Goal: Task Accomplishment & Management: Complete application form

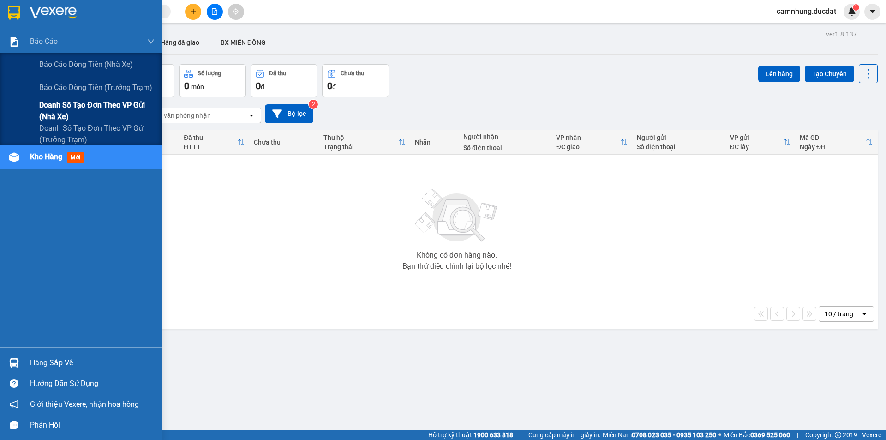
click at [108, 110] on span "Doanh số tạo đơn theo VP gửi (nhà xe)" at bounding box center [96, 110] width 115 height 23
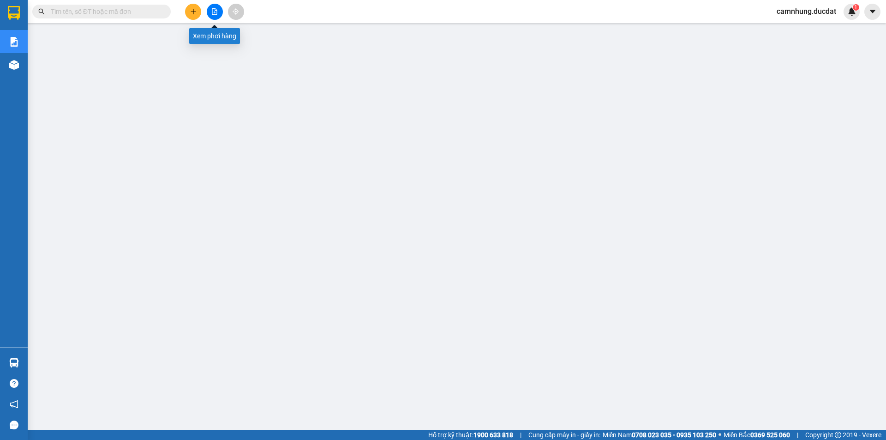
click at [215, 17] on button at bounding box center [215, 12] width 16 height 16
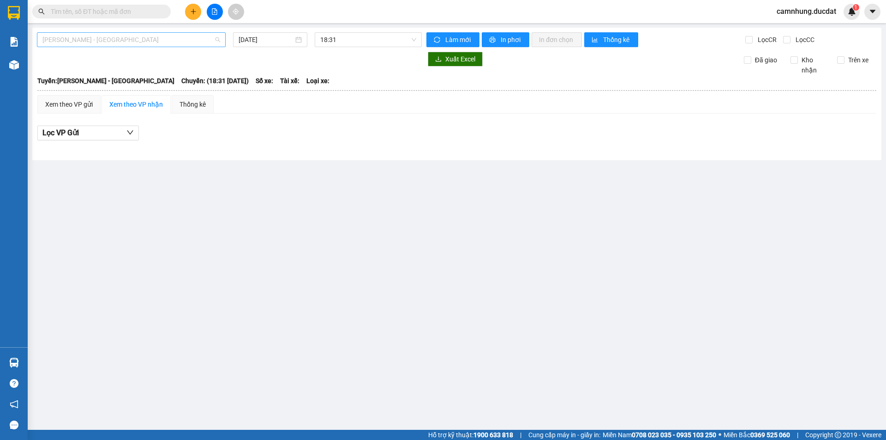
click at [171, 40] on span "[PERSON_NAME] - [GEOGRAPHIC_DATA]" at bounding box center [131, 40] width 178 height 14
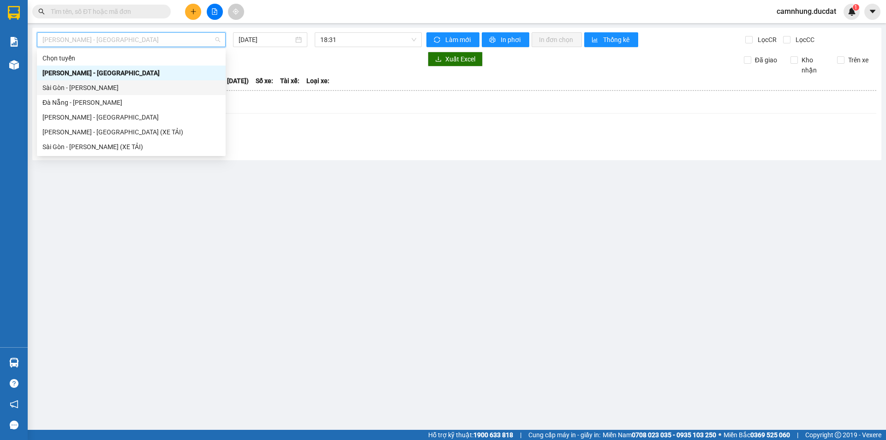
click at [265, 164] on main "Gia Lai - [GEOGRAPHIC_DATA] [DATE] 18:31 Làm mới In phơi In đơn chọn Thống kê L…" at bounding box center [443, 214] width 886 height 429
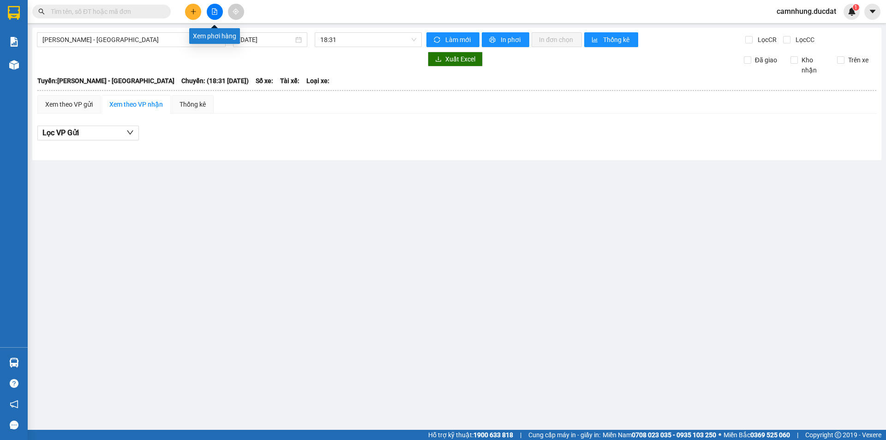
click at [218, 17] on button at bounding box center [215, 12] width 16 height 16
click at [122, 37] on span "Gia Lai - Sài Gòn" at bounding box center [131, 40] width 178 height 14
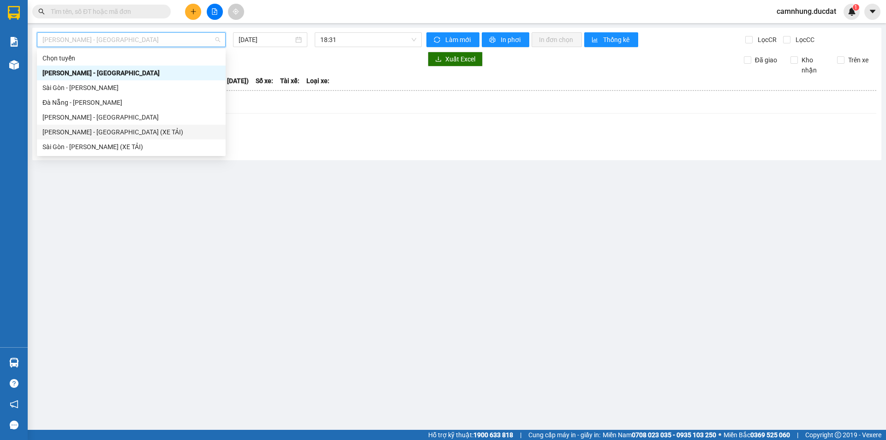
click at [113, 130] on div "Gia Lai - Sài Gòn (XE TẢI)" at bounding box center [131, 132] width 178 height 10
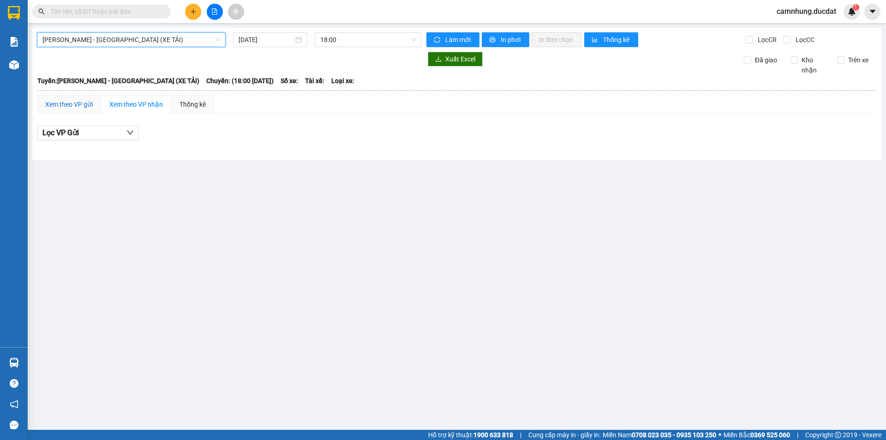
click at [66, 104] on div "Xem theo VP gửi" at bounding box center [69, 104] width 48 height 10
click at [273, 38] on input "11/08/2025" at bounding box center [265, 40] width 55 height 10
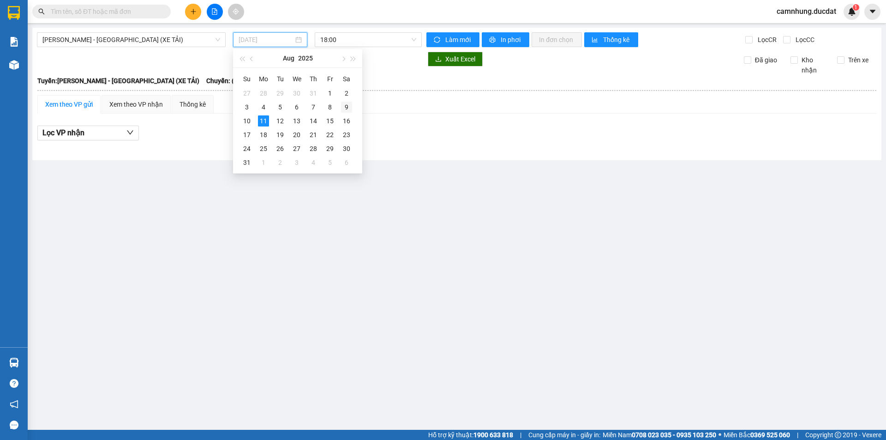
click at [346, 105] on div "9" at bounding box center [346, 106] width 11 height 11
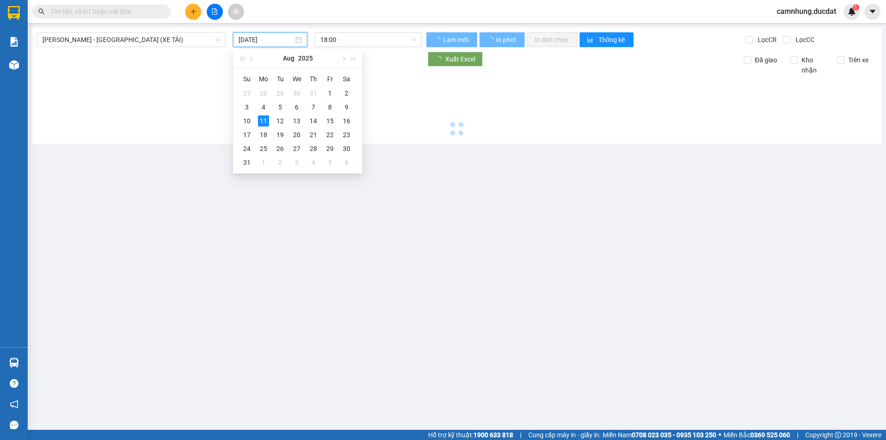
type input "09/08/2025"
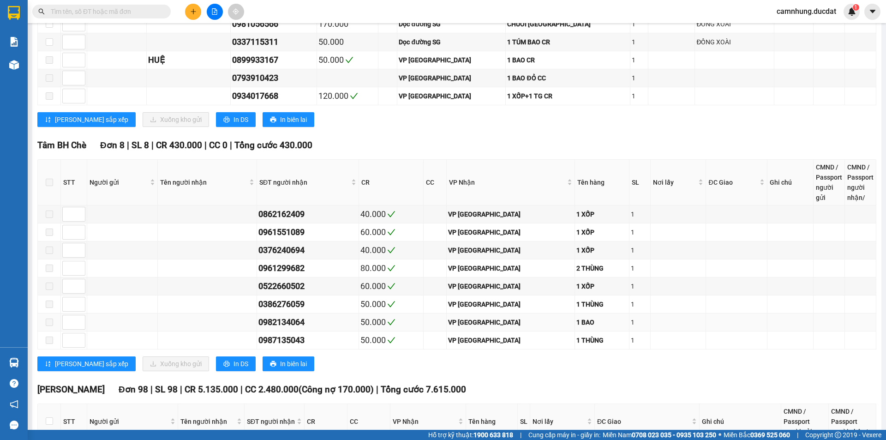
scroll to position [1107, 0]
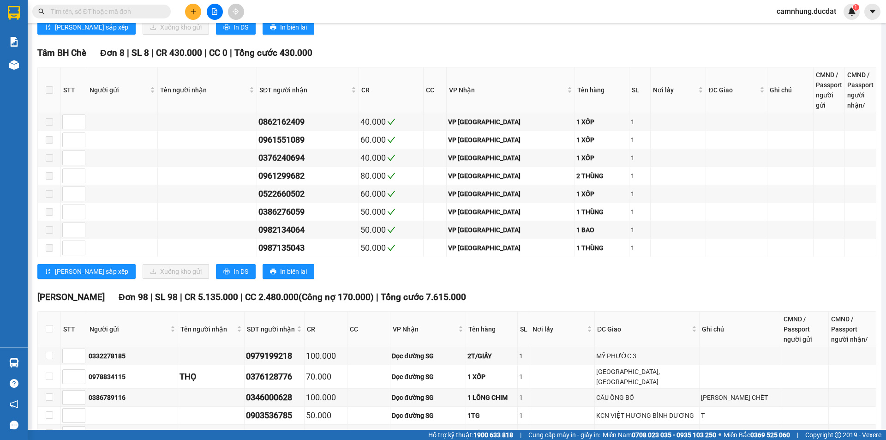
click at [143, 7] on input "text" at bounding box center [105, 11] width 109 height 10
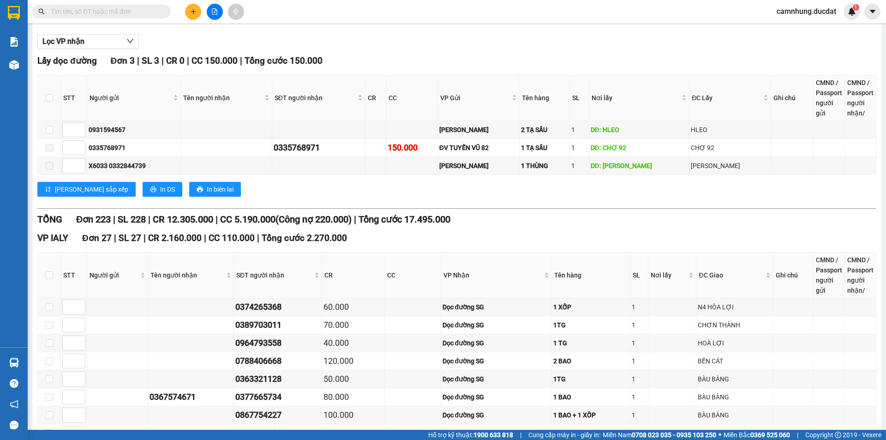
scroll to position [0, 0]
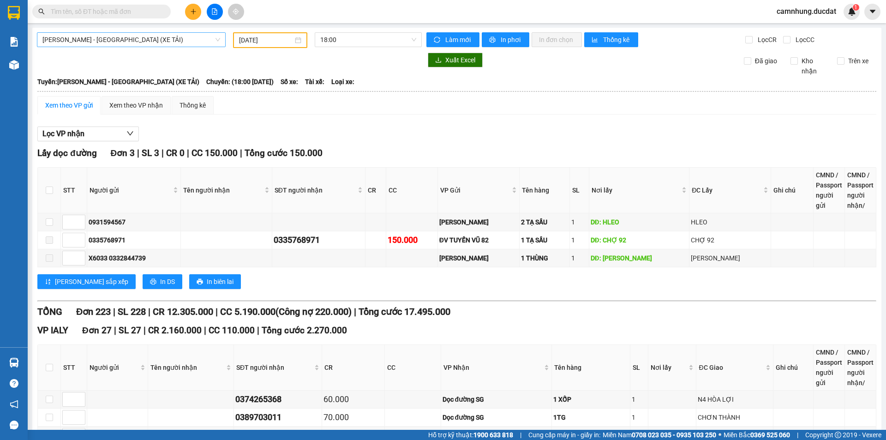
click at [120, 45] on span "Gia Lai - Sài Gòn (XE TẢI)" at bounding box center [131, 40] width 178 height 14
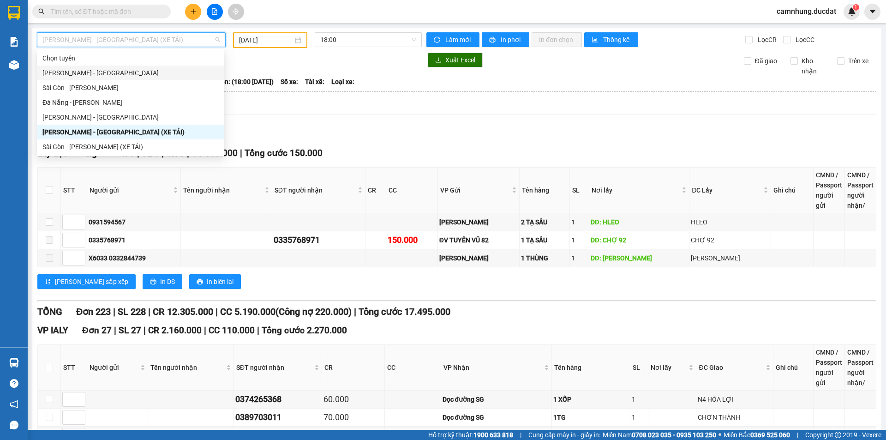
click at [127, 68] on div "Gia Lai - Sài Gòn" at bounding box center [130, 73] width 176 height 10
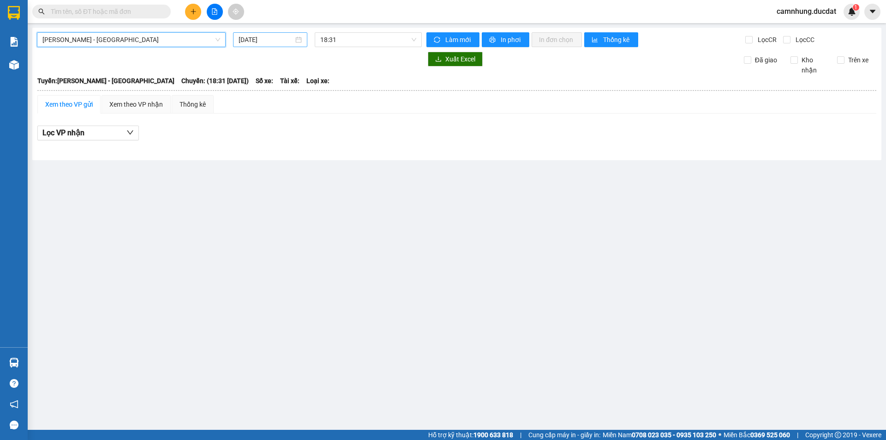
click at [257, 38] on input "11/08/2025" at bounding box center [265, 40] width 55 height 10
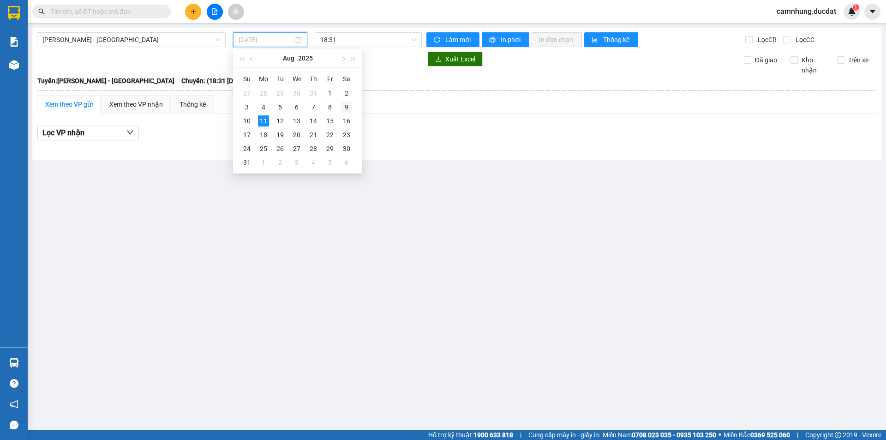
click at [347, 107] on div "9" at bounding box center [346, 106] width 11 height 11
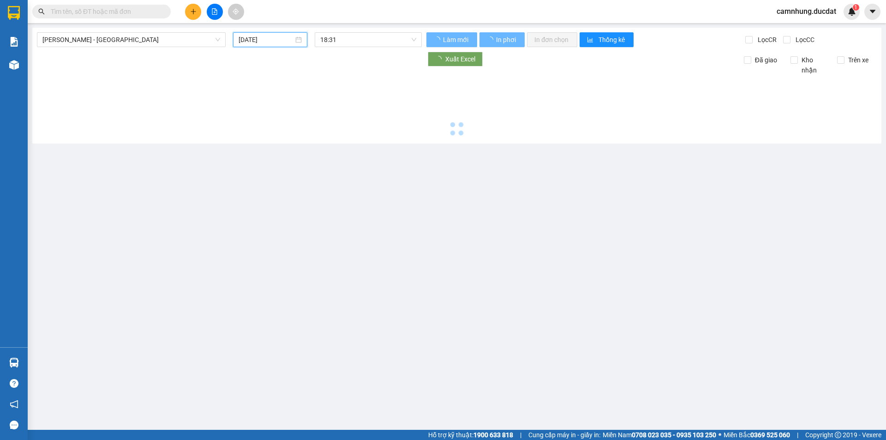
type input "09/08/2025"
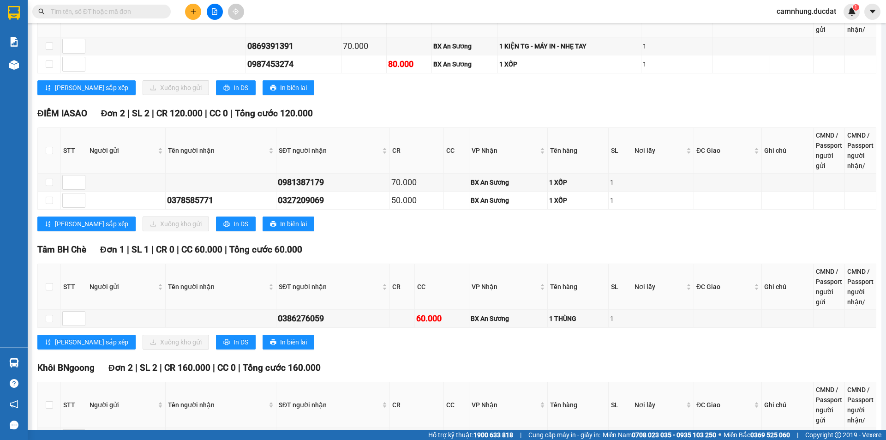
scroll to position [1604, 0]
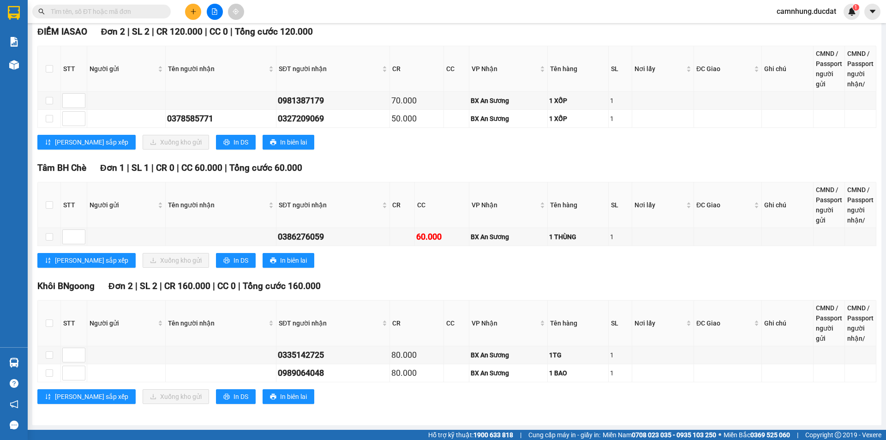
click at [123, 13] on input "text" at bounding box center [105, 11] width 109 height 10
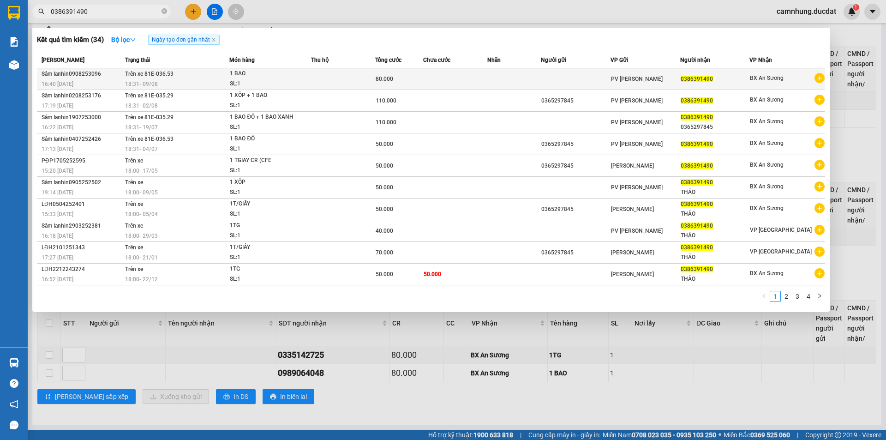
type input "0386391490"
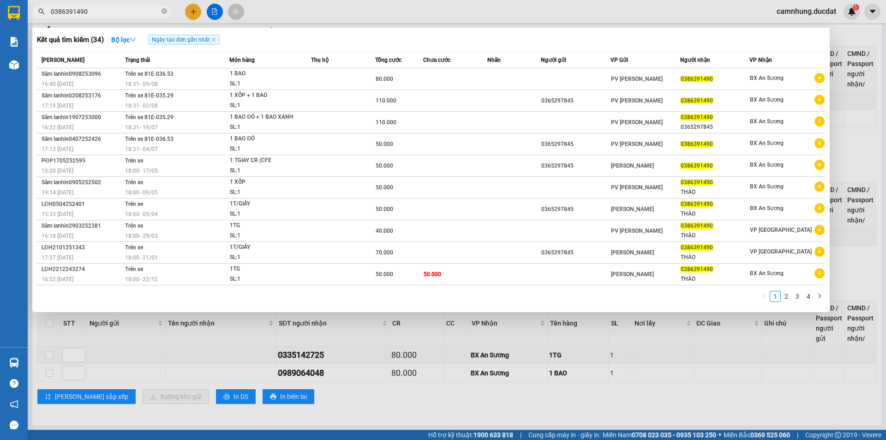
click at [453, 403] on div at bounding box center [443, 220] width 886 height 440
click at [137, 9] on input "0386391490" at bounding box center [105, 11] width 109 height 10
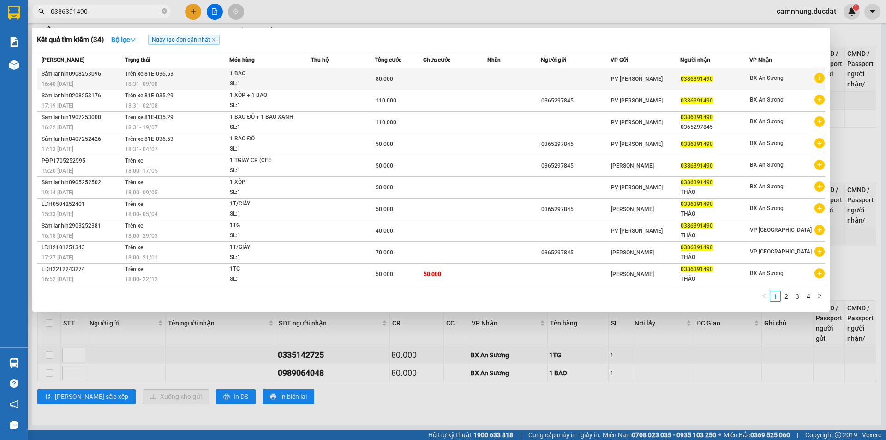
click at [322, 74] on td at bounding box center [343, 79] width 64 height 22
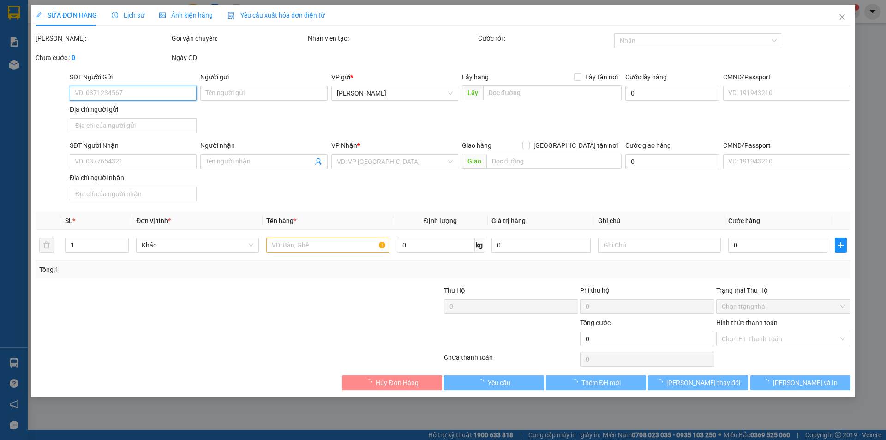
type input "0386391490"
type input "80.000"
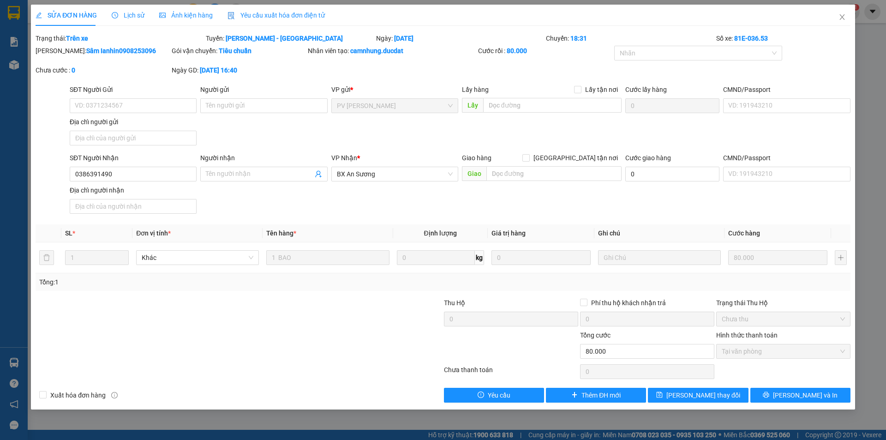
click at [132, 16] on span "Lịch sử" at bounding box center [128, 15] width 33 height 7
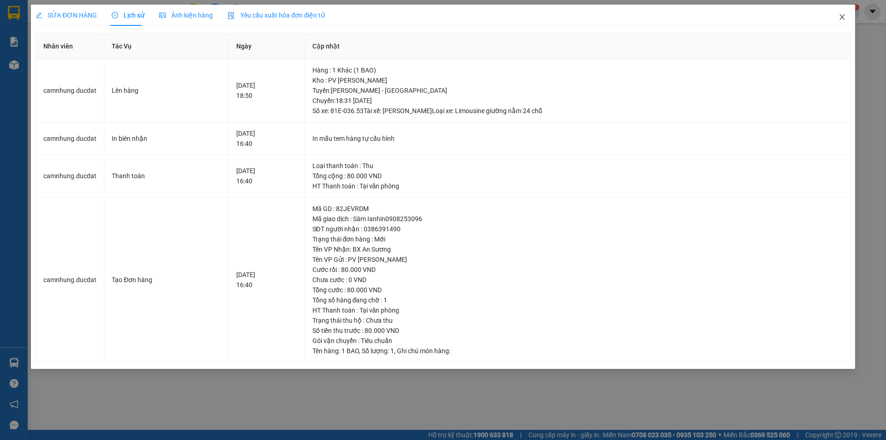
click at [843, 18] on icon "close" at bounding box center [841, 16] width 7 height 7
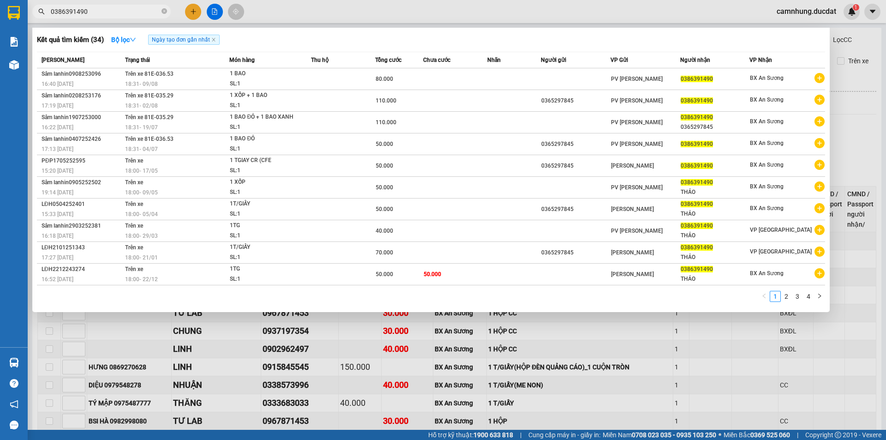
drag, startPoint x: 153, startPoint y: 13, endPoint x: 0, endPoint y: -36, distance: 160.8
click at [0, 0] on html "Kết quả tìm kiếm ( 34 ) Bộ lọc Ngày tạo đơn gần nhất Mã ĐH Trạng thái Món hàng …" at bounding box center [443, 220] width 886 height 440
paste input "35768971"
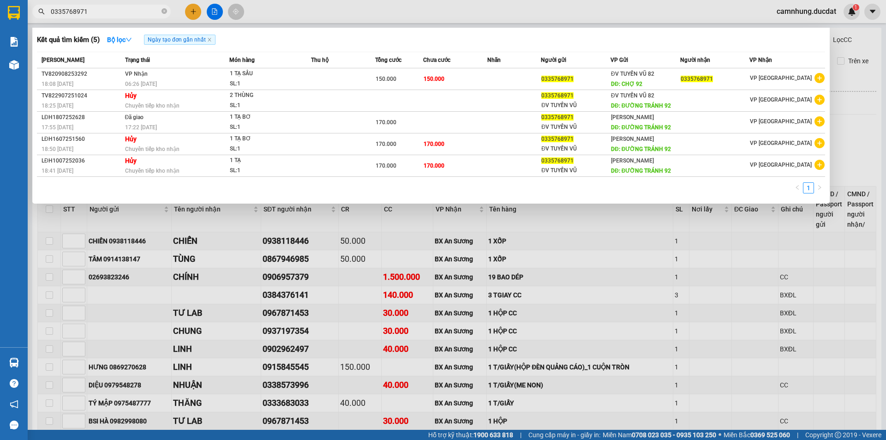
type input "0335768971"
click at [596, 223] on div at bounding box center [443, 220] width 886 height 440
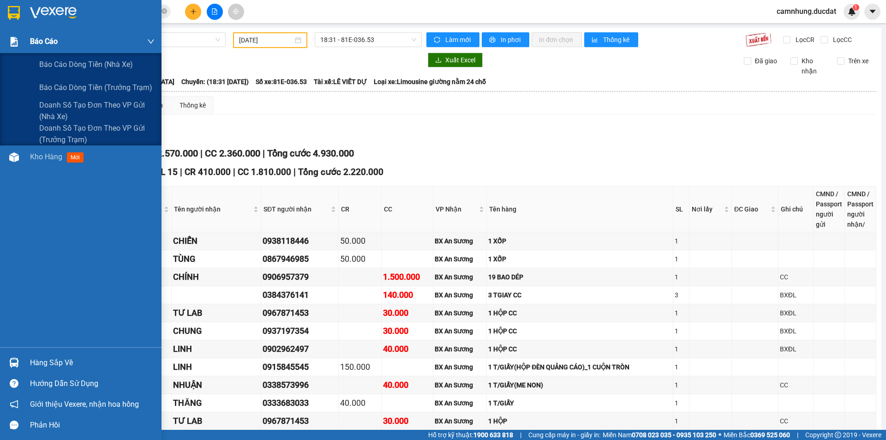
click at [18, 41] on img at bounding box center [14, 42] width 10 height 10
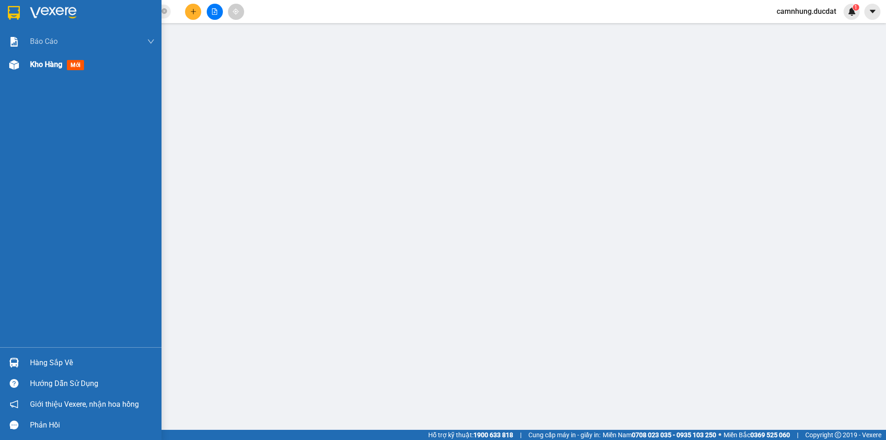
click at [42, 66] on span "Kho hàng" at bounding box center [46, 64] width 32 height 9
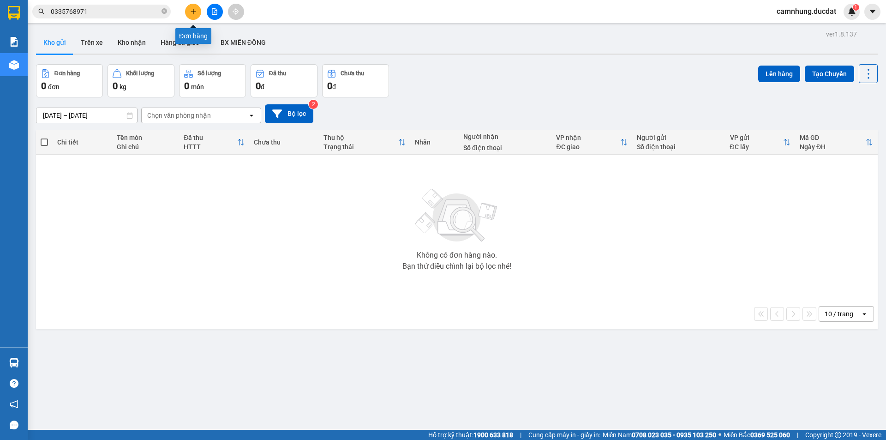
click at [191, 14] on icon "plus" at bounding box center [193, 11] width 6 height 6
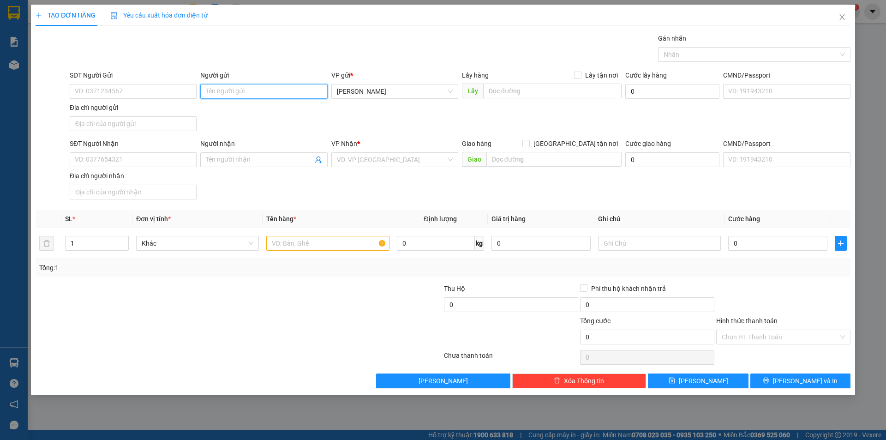
click at [262, 91] on input "Người gửi" at bounding box center [263, 91] width 127 height 15
type input "D"
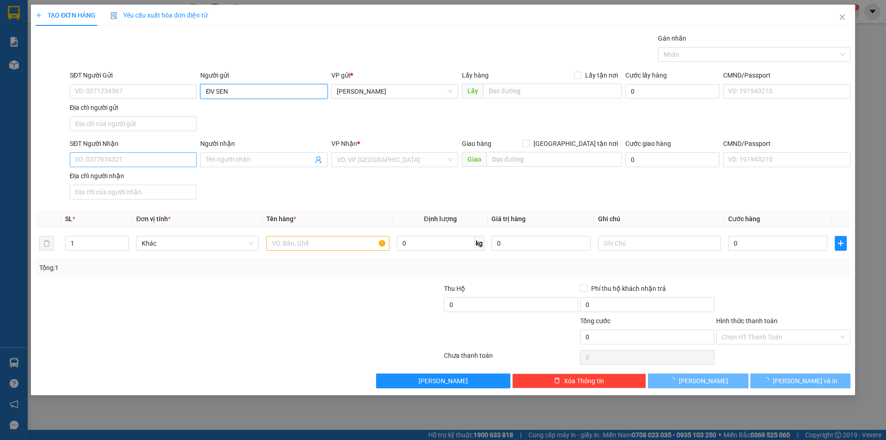
type input "ĐV SEN"
drag, startPoint x: 153, startPoint y: 161, endPoint x: 208, endPoint y: 158, distance: 55.0
click at [158, 161] on input "SĐT Người Nhận" at bounding box center [133, 159] width 127 height 15
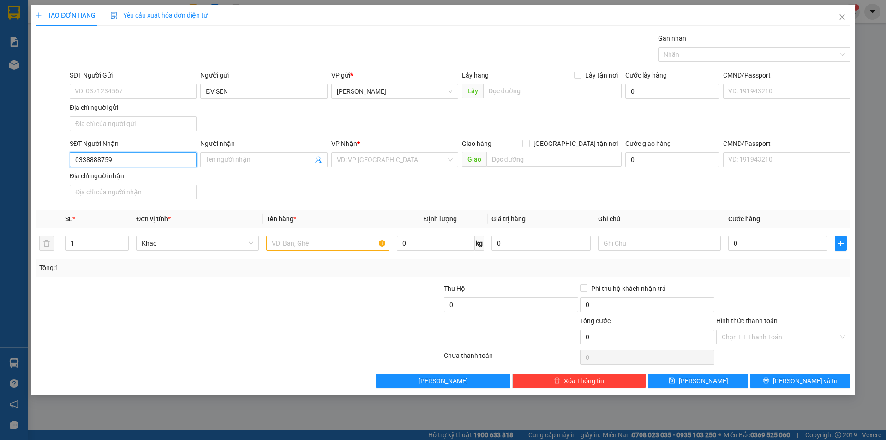
type input "0338888759"
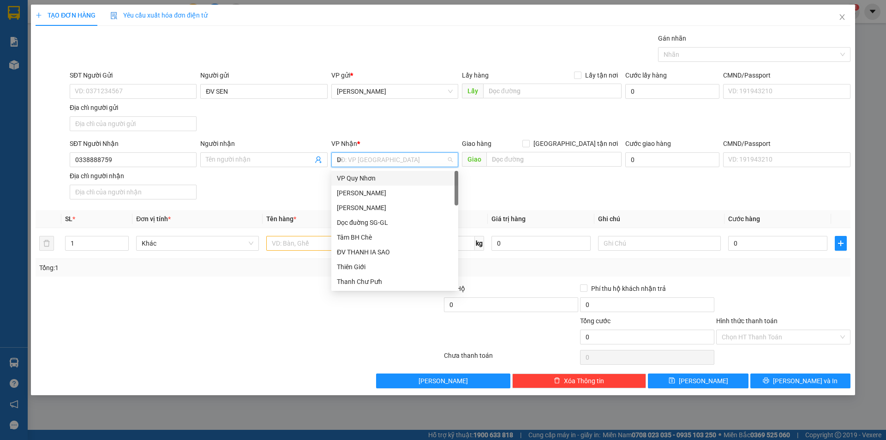
type input "D"
type input "Đ"
type input "DD"
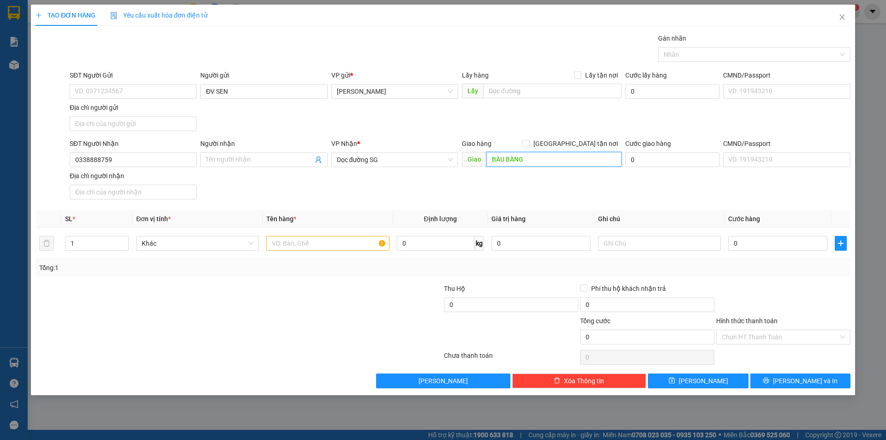
type input "BÀU BÀNG"
click at [339, 242] on input "text" at bounding box center [327, 243] width 123 height 15
type input "2 MÓN"
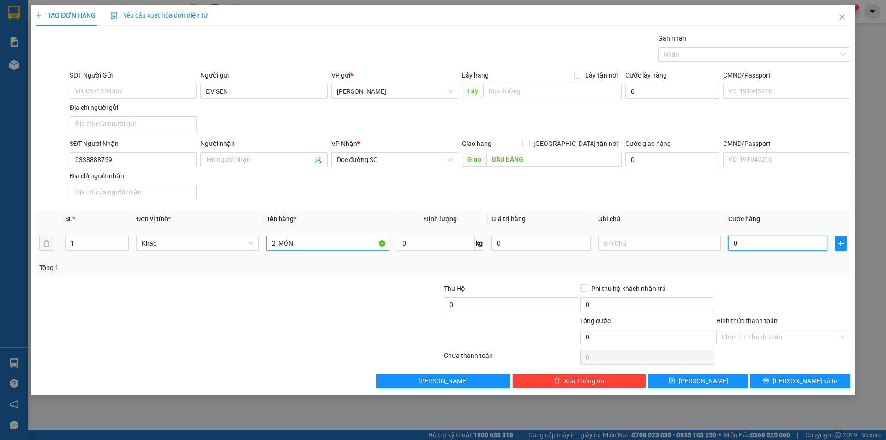
type input "1"
type input "10"
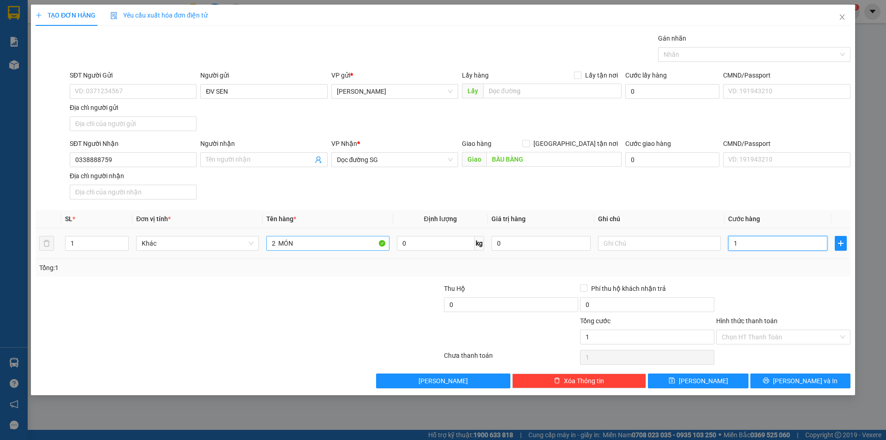
type input "10"
type input "100"
type input "100.000"
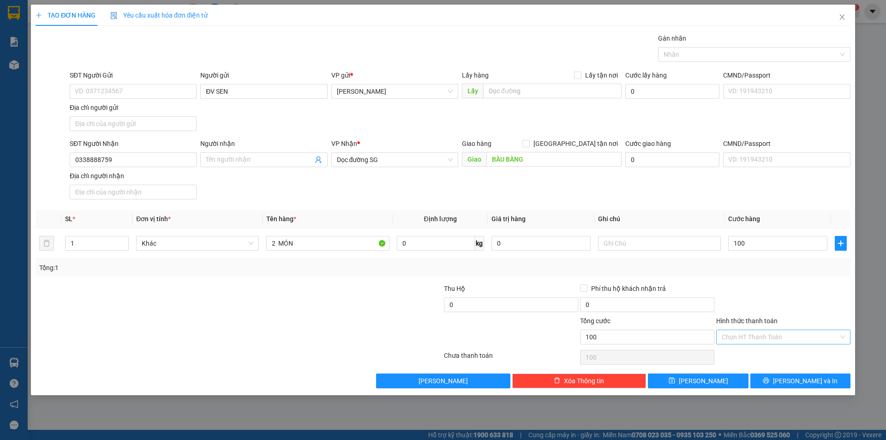
type input "100.000"
click at [780, 340] on input "Hình thức thanh toán" at bounding box center [779, 337] width 117 height 14
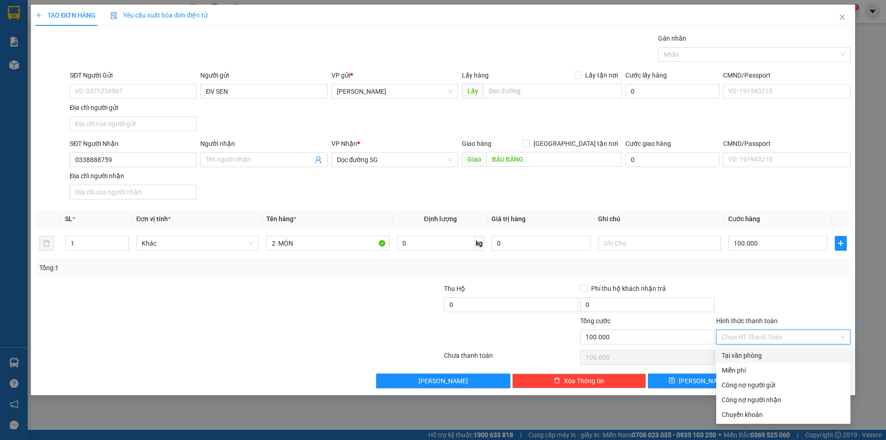
click at [784, 353] on div "Tại văn phòng" at bounding box center [782, 355] width 123 height 10
type input "0"
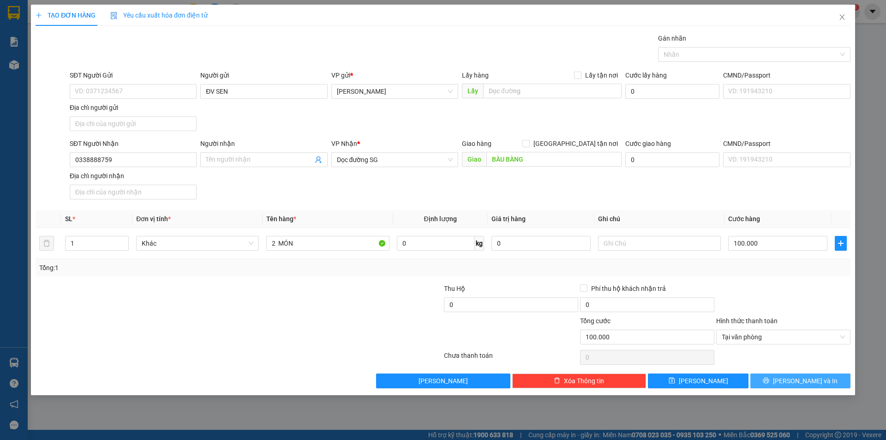
click at [772, 385] on button "Lưu và In" at bounding box center [800, 380] width 100 height 15
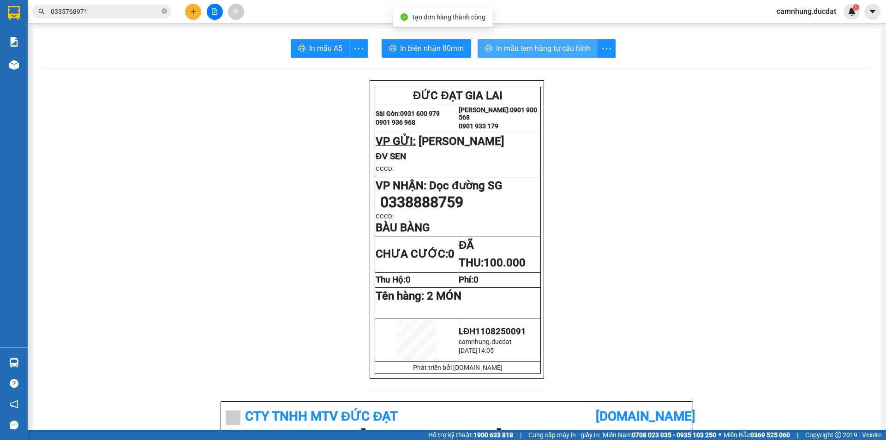
click at [565, 46] on span "In mẫu tem hàng tự cấu hình" at bounding box center [543, 48] width 94 height 12
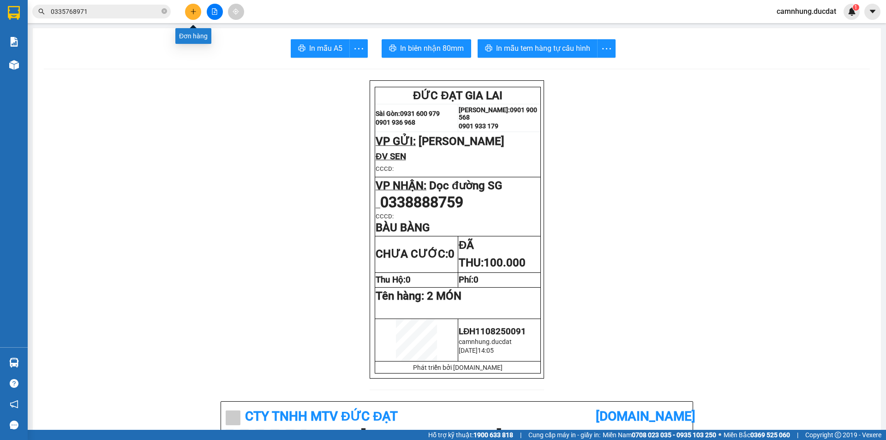
click at [197, 9] on button at bounding box center [193, 12] width 16 height 16
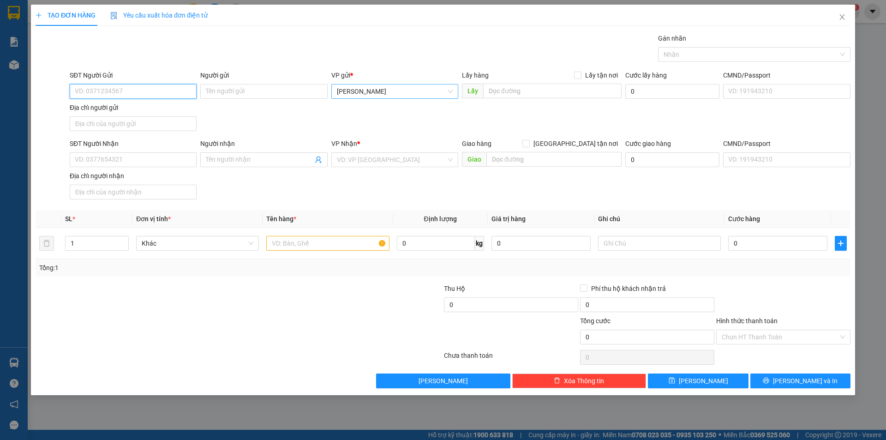
click at [427, 87] on span "Lê Đại Hành" at bounding box center [395, 91] width 116 height 14
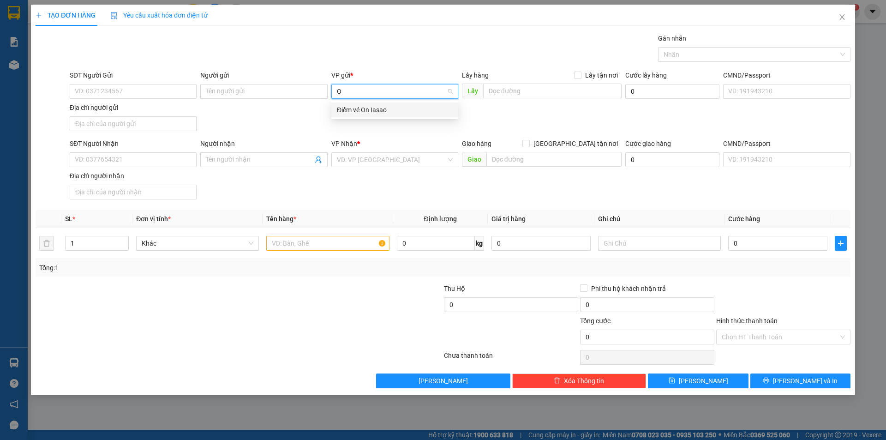
type input "ON"
click at [158, 167] on div "SĐT Người Nhận VD: 0377654321" at bounding box center [133, 154] width 127 height 32
click at [158, 164] on input "SĐT Người Nhận" at bounding box center [133, 159] width 127 height 15
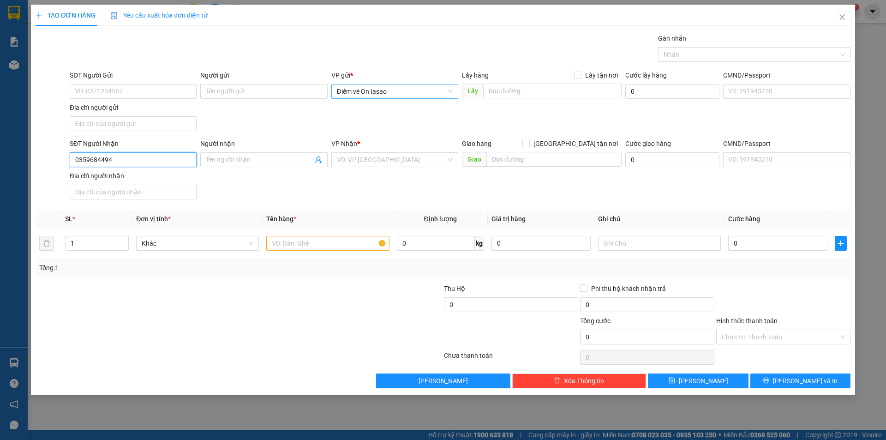
type input "0359684494"
click at [141, 84] on input "SĐT Người Gửi" at bounding box center [133, 91] width 127 height 15
type input "0983574367"
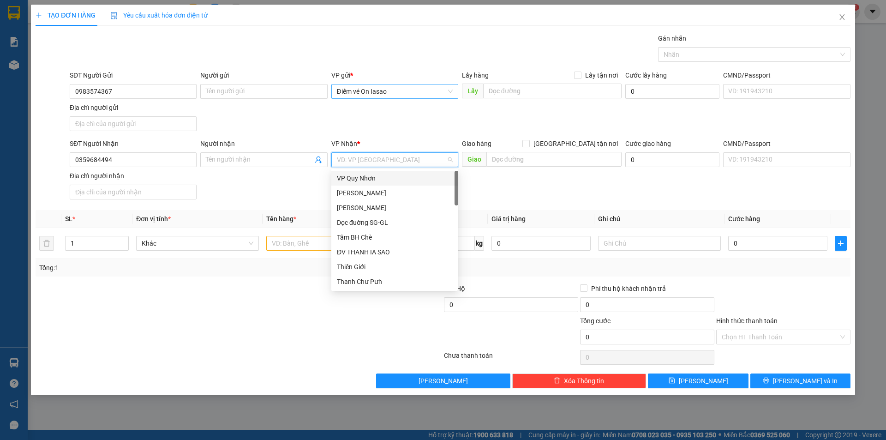
click at [355, 163] on input "search" at bounding box center [391, 160] width 109 height 14
type input "D"
type input "Đ"
type input "DD"
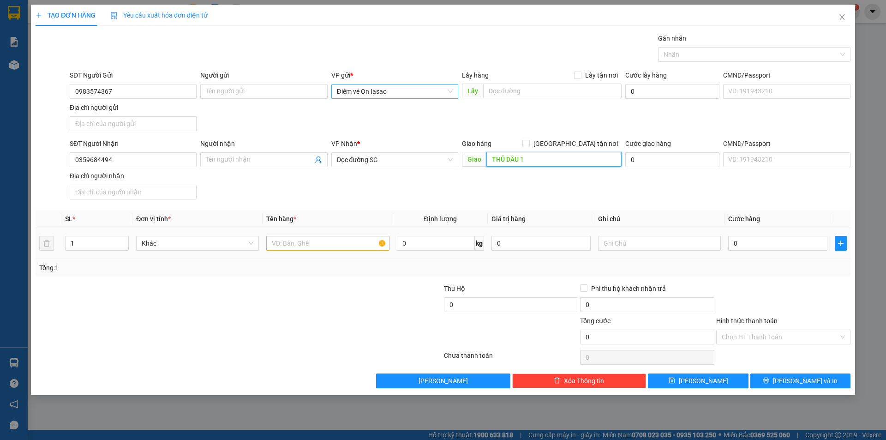
type input "THỦ DẦU 1"
click at [333, 241] on input "text" at bounding box center [327, 243] width 123 height 15
type input "1 BAO"
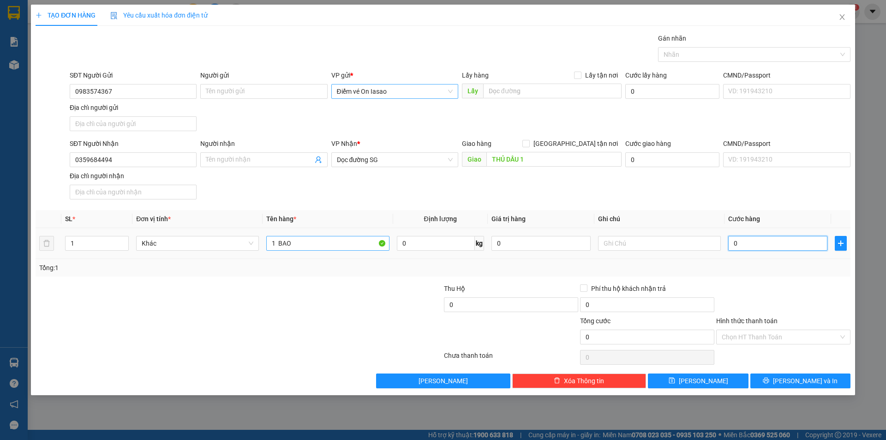
type input "5"
type input "50"
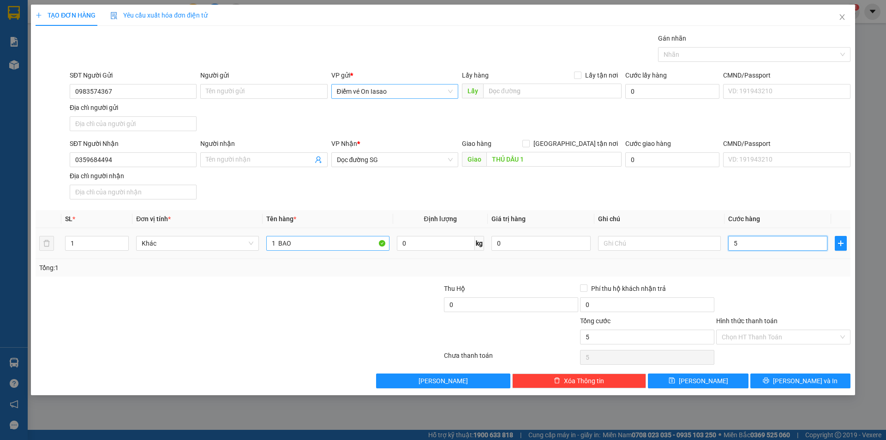
type input "50"
type input "50.000"
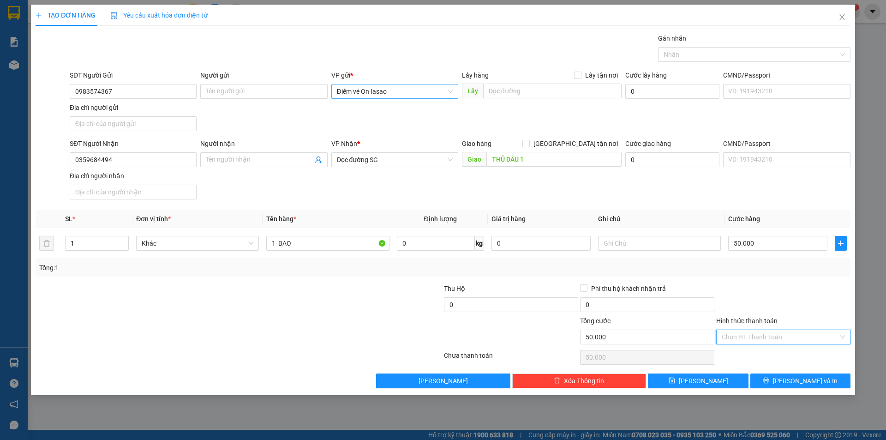
click at [768, 337] on input "Hình thức thanh toán" at bounding box center [779, 337] width 117 height 14
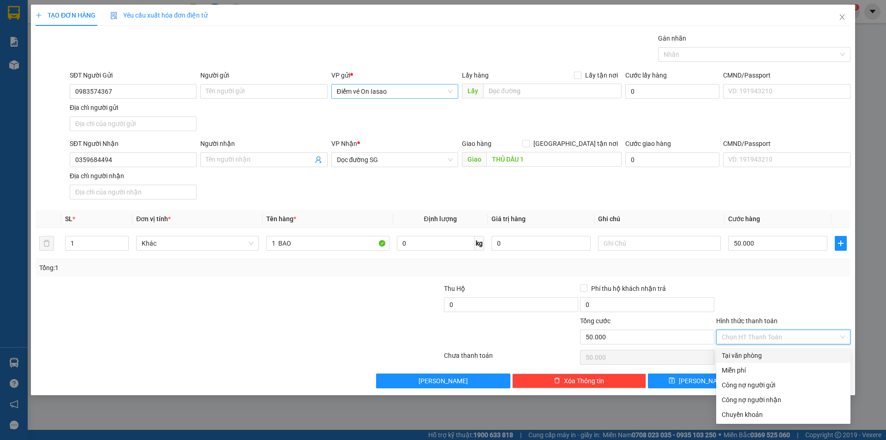
click at [774, 350] on div "Tại văn phòng" at bounding box center [782, 355] width 123 height 10
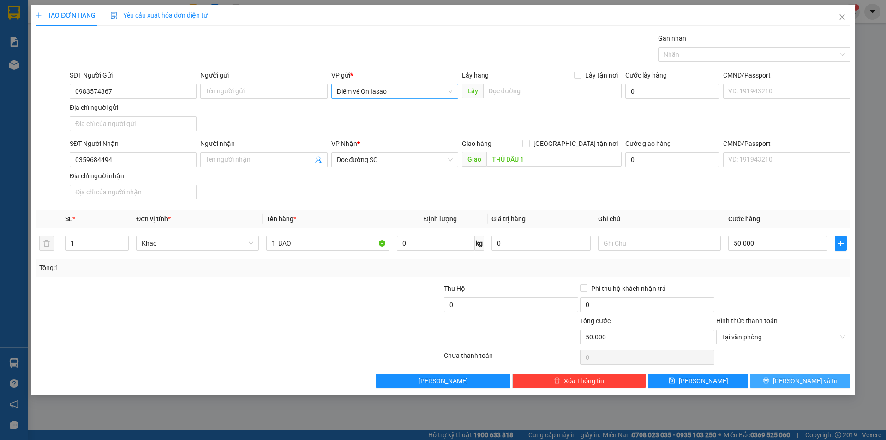
click at [780, 381] on button "Lưu và In" at bounding box center [800, 380] width 100 height 15
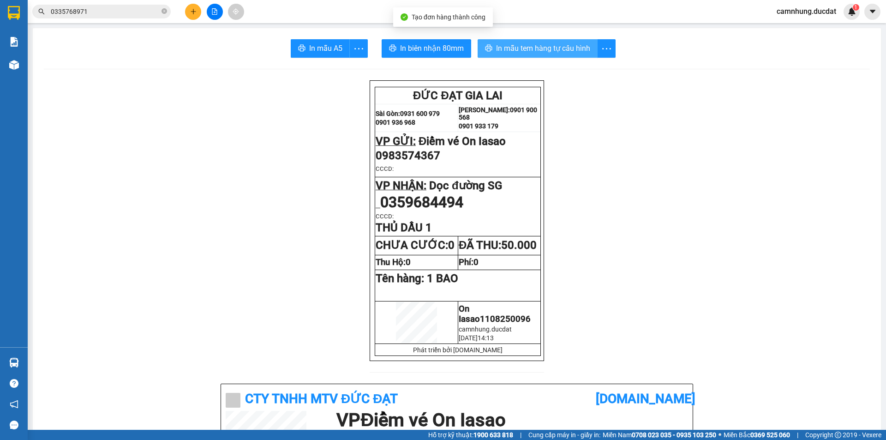
click at [555, 50] on span "In mẫu tem hàng tự cấu hình" at bounding box center [543, 48] width 94 height 12
click at [193, 10] on icon "plus" at bounding box center [193, 11] width 0 height 5
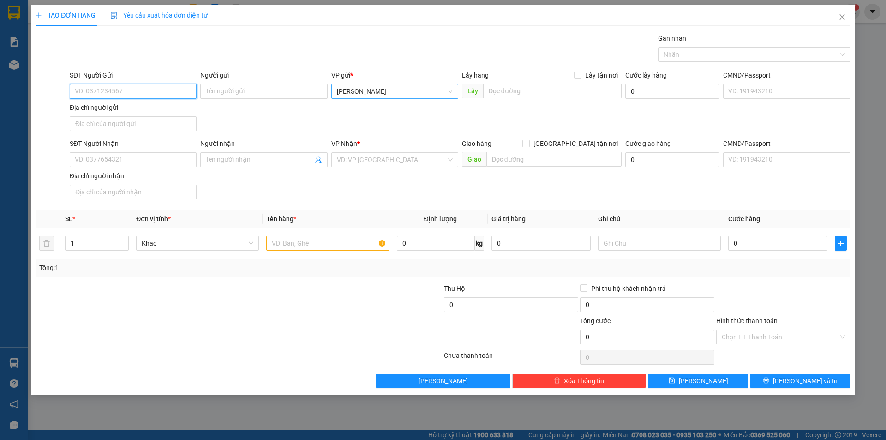
click at [380, 94] on span "Lê Đại Hành" at bounding box center [395, 91] width 116 height 14
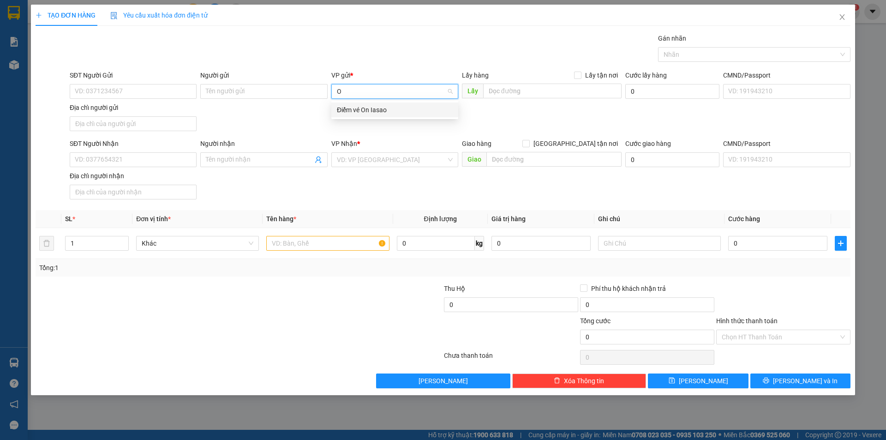
type input "ON"
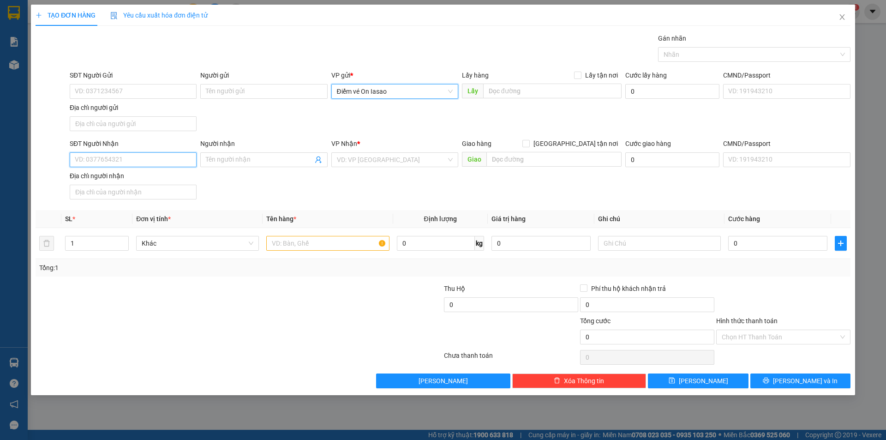
click at [154, 162] on input "SĐT Người Nhận" at bounding box center [133, 159] width 127 height 15
type input "0365340313"
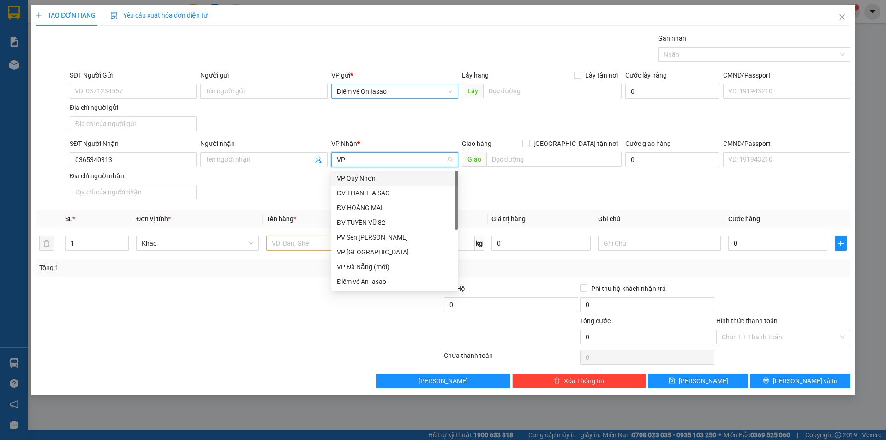
type input "VP"
click at [311, 245] on input "text" at bounding box center [327, 243] width 123 height 15
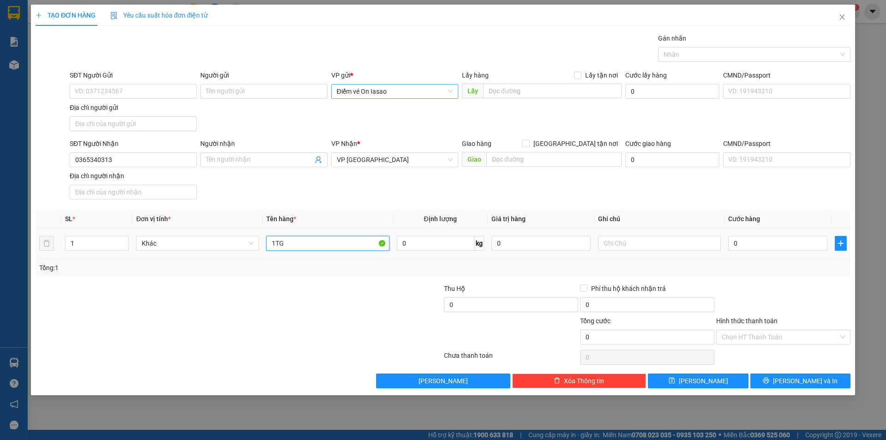
type input "1TG"
type input "5"
type input "50"
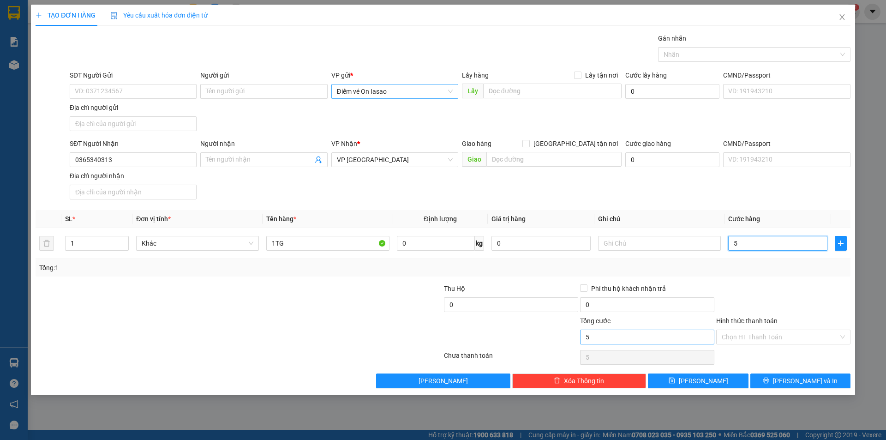
type input "50"
type input "50.000"
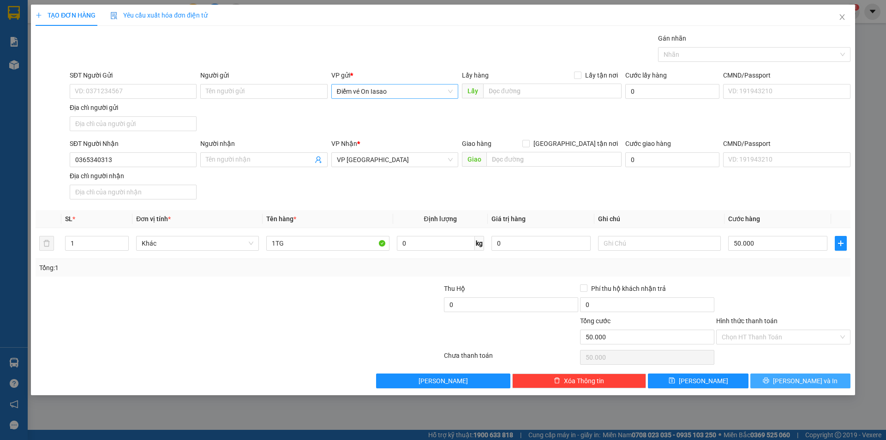
click at [792, 375] on span "Lưu và In" at bounding box center [805, 380] width 65 height 10
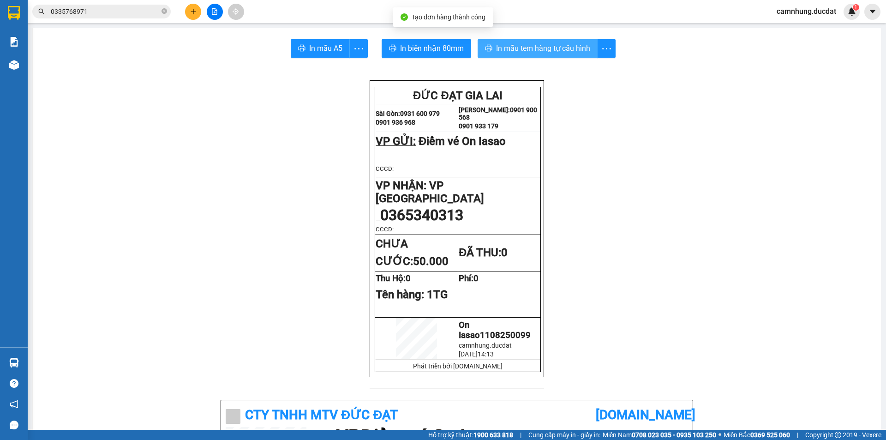
click at [526, 43] on span "In mẫu tem hàng tự cấu hình" at bounding box center [543, 48] width 94 height 12
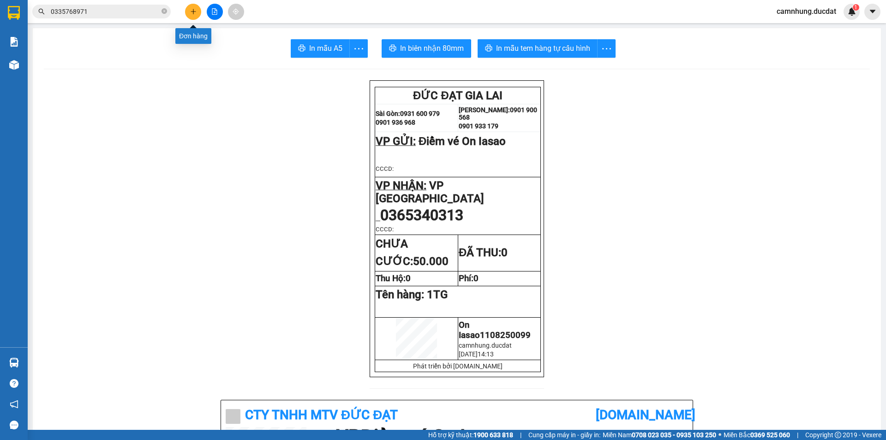
click at [197, 11] on button at bounding box center [193, 12] width 16 height 16
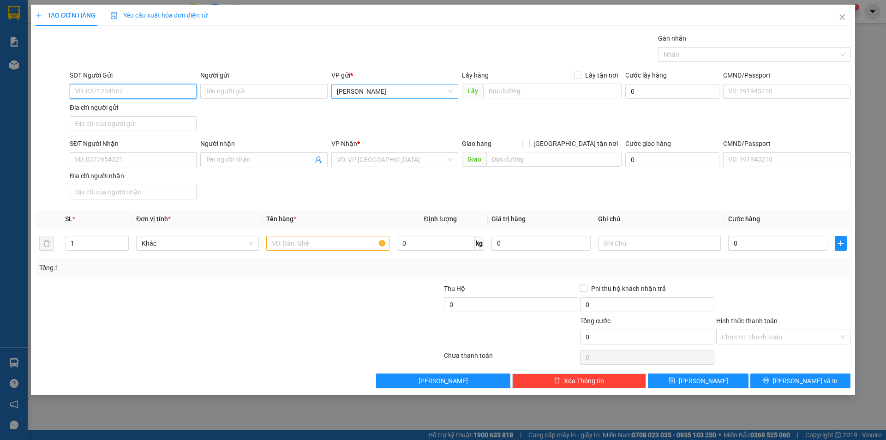
click at [391, 86] on span "Lê Đại Hành" at bounding box center [395, 91] width 116 height 14
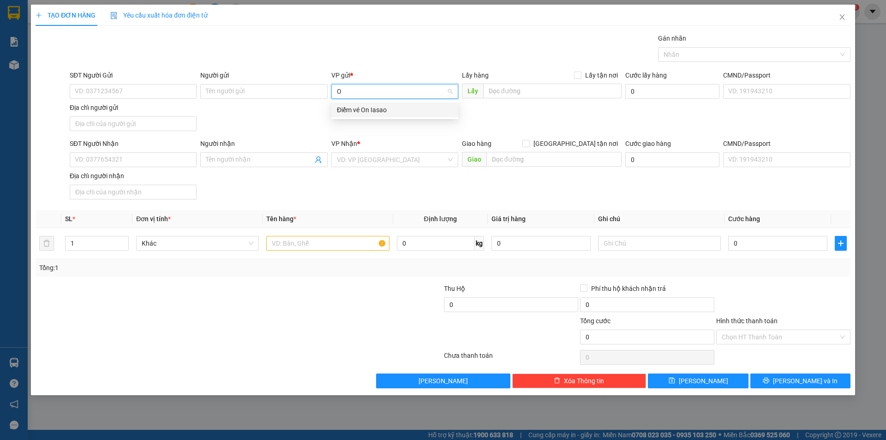
type input "ON"
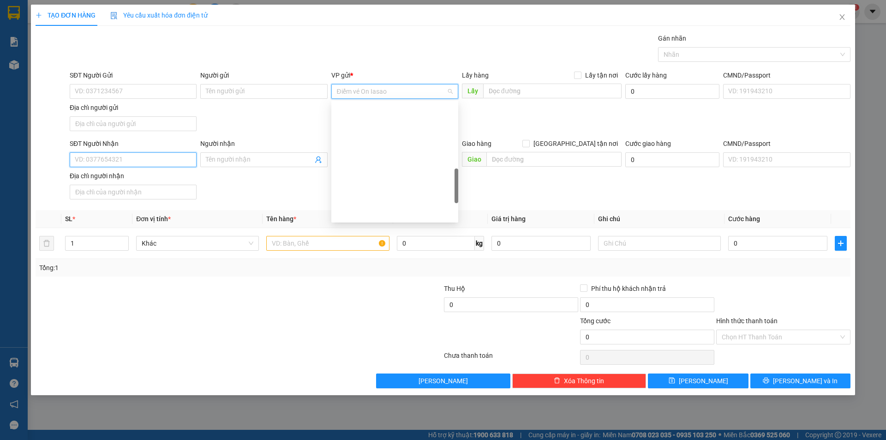
click at [109, 156] on input "SĐT Người Nhận" at bounding box center [133, 159] width 127 height 15
type input "0389819514"
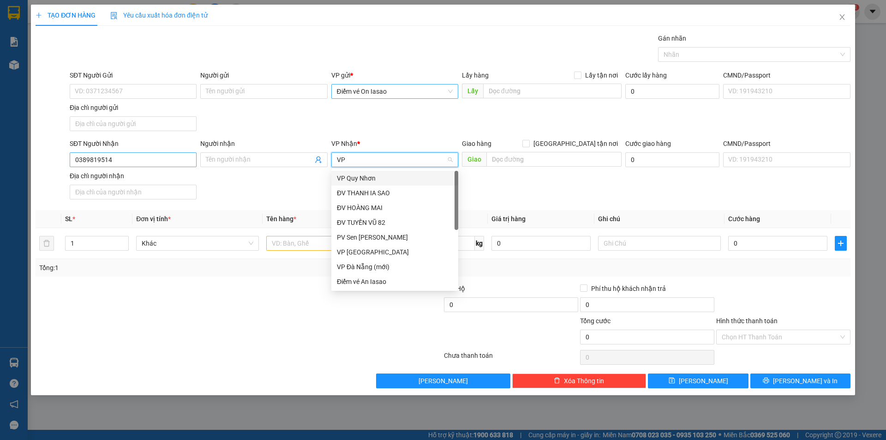
type input "VP"
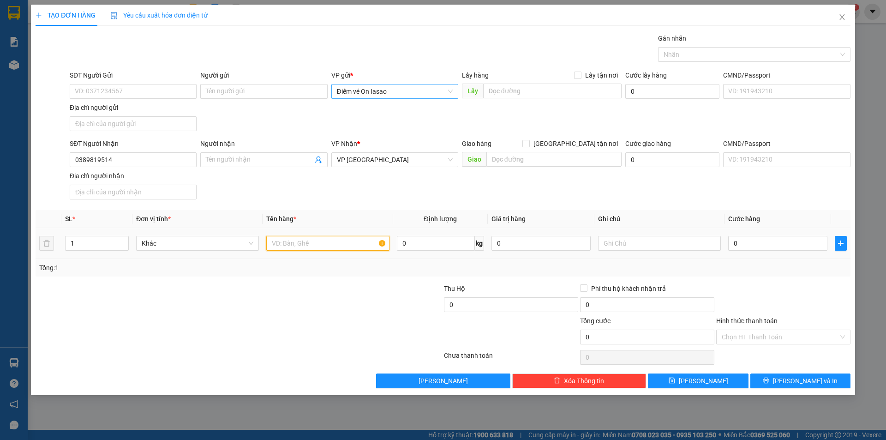
click at [316, 243] on input "text" at bounding box center [327, 243] width 123 height 15
type input "1TG"
click at [777, 337] on input "Hình thức thanh toán" at bounding box center [779, 337] width 117 height 14
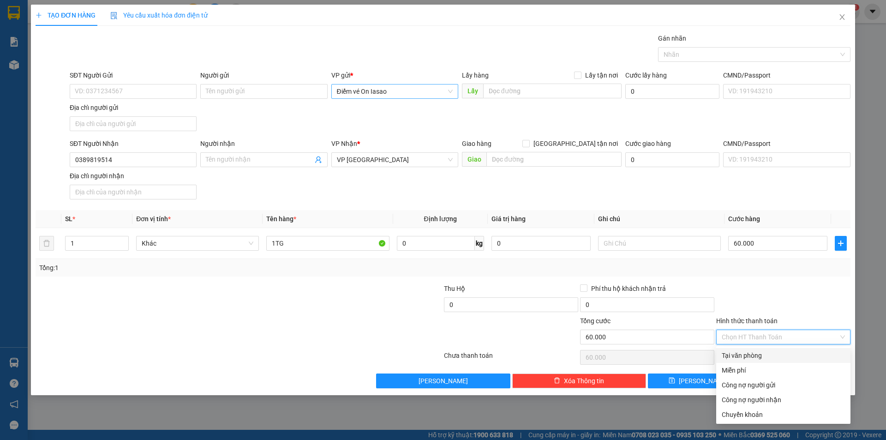
drag, startPoint x: 779, startPoint y: 348, endPoint x: 787, endPoint y: 384, distance: 37.4
click at [779, 348] on div "Tại văn phòng" at bounding box center [783, 355] width 134 height 15
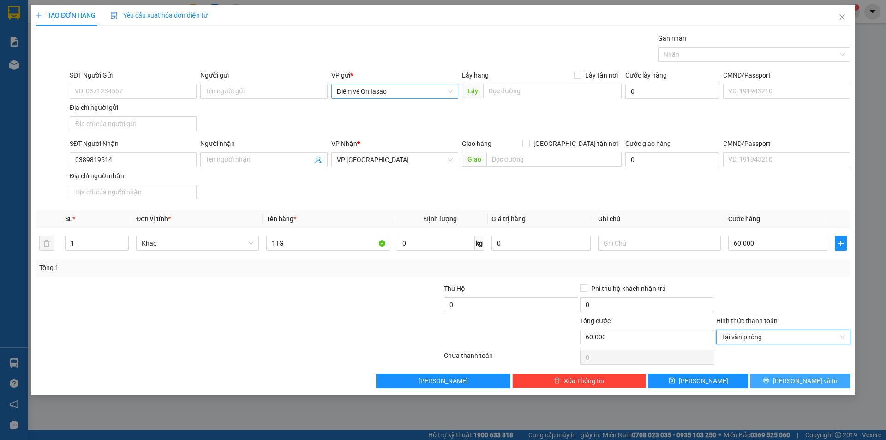
click at [788, 374] on button "Lưu và In" at bounding box center [800, 380] width 100 height 15
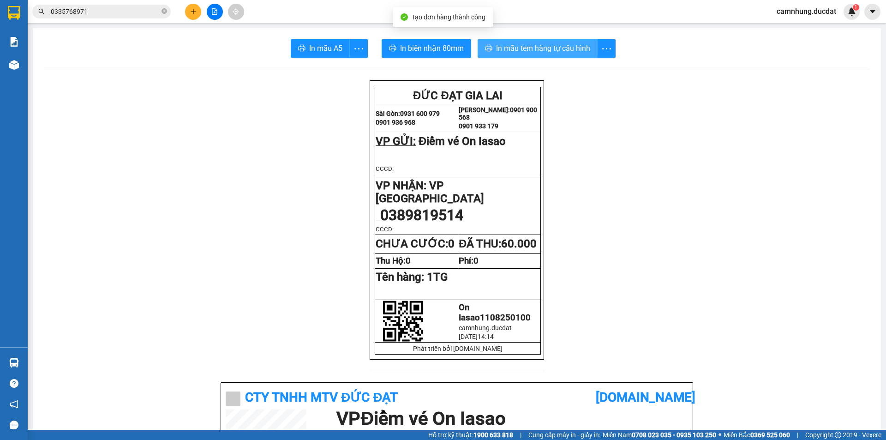
click at [566, 46] on span "In mẫu tem hàng tự cấu hình" at bounding box center [543, 48] width 94 height 12
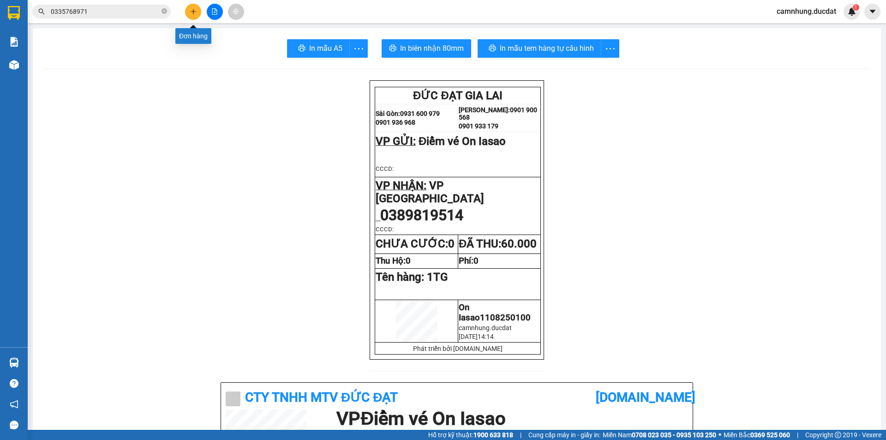
click at [196, 14] on icon "plus" at bounding box center [193, 11] width 6 height 6
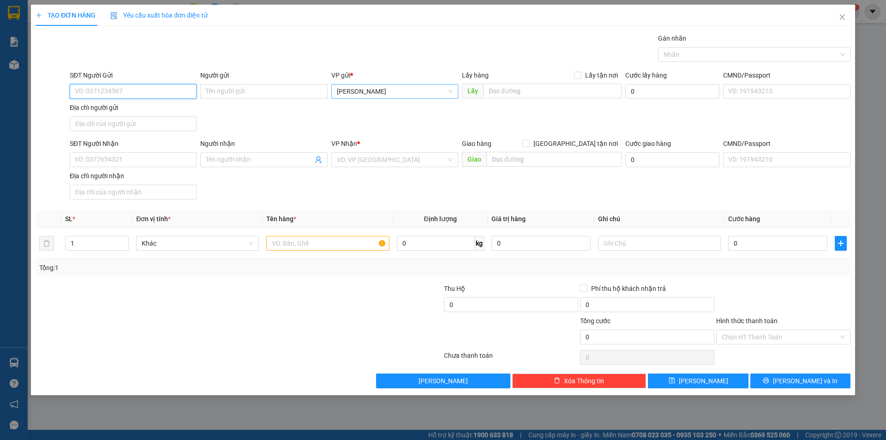
click at [384, 89] on span "Lê Đại Hành" at bounding box center [395, 91] width 116 height 14
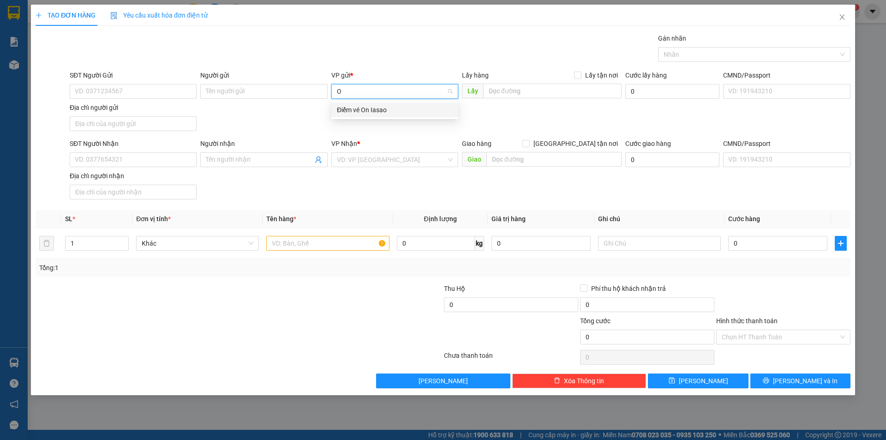
type input "ON"
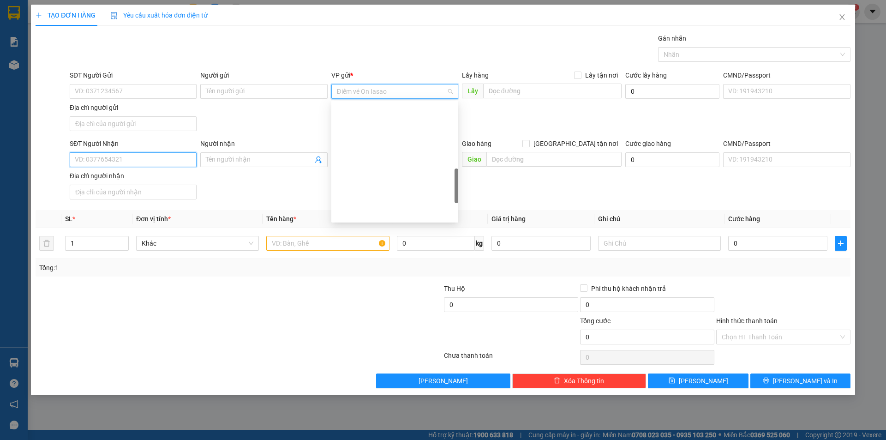
click at [160, 155] on input "SĐT Người Nhận" at bounding box center [133, 159] width 127 height 15
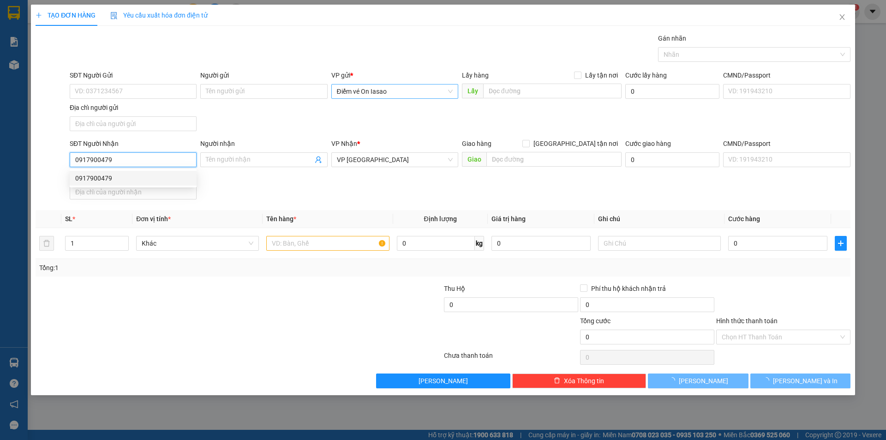
type input "0917900479"
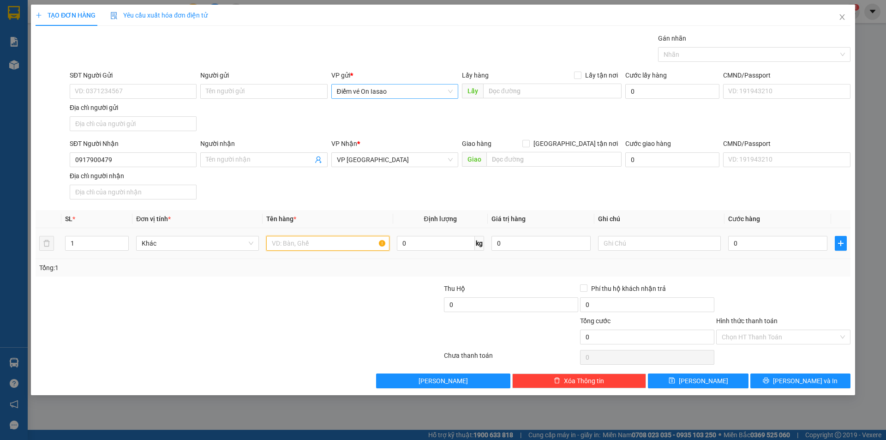
click at [329, 248] on input "text" at bounding box center [327, 243] width 123 height 15
type input "1TG"
click at [758, 339] on input "Hình thức thanh toán" at bounding box center [779, 337] width 117 height 14
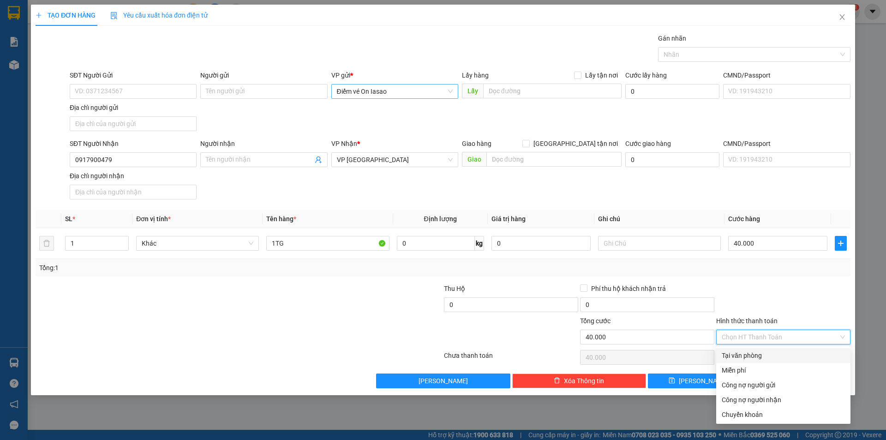
click at [770, 360] on div "Tại văn phòng" at bounding box center [782, 355] width 123 height 10
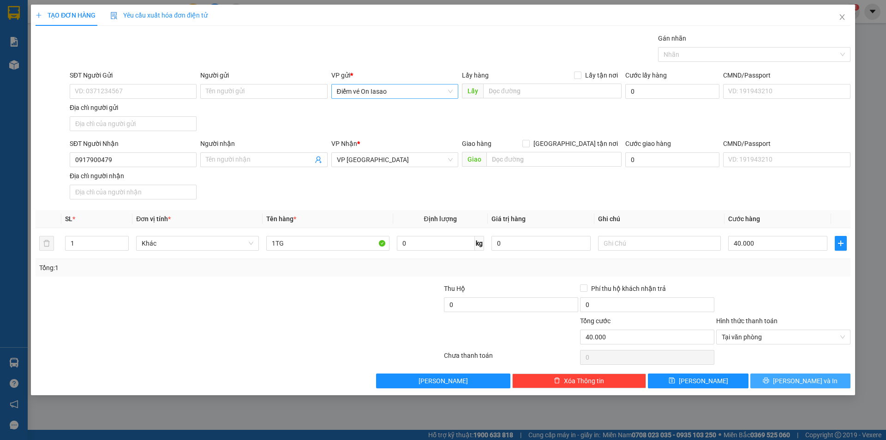
click at [776, 382] on button "Lưu và In" at bounding box center [800, 380] width 100 height 15
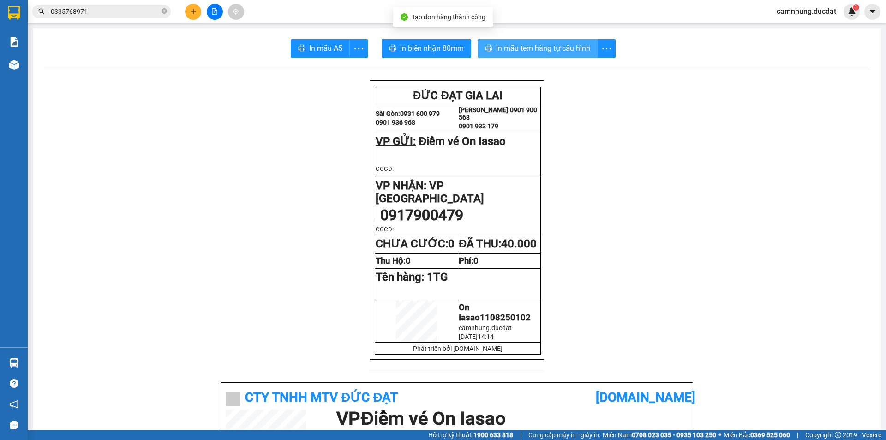
click at [576, 44] on span "In mẫu tem hàng tự cấu hình" at bounding box center [543, 48] width 94 height 12
